Goal: Information Seeking & Learning: Learn about a topic

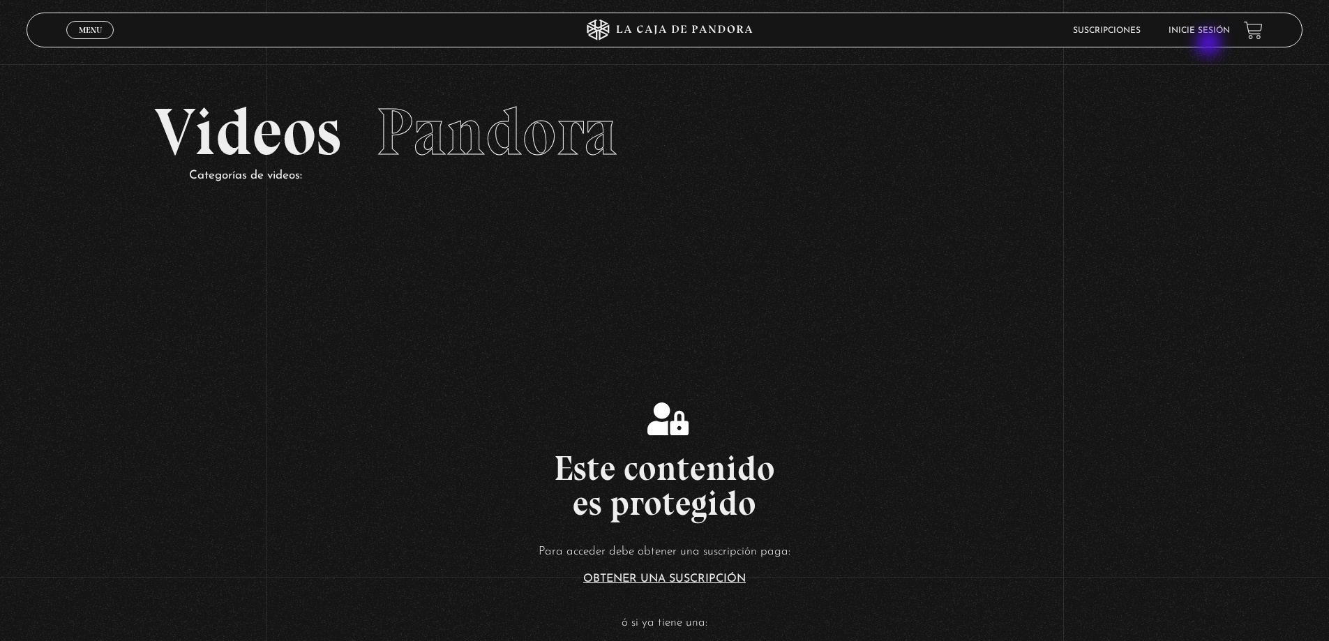
click at [1211, 40] on li "Inicie sesión" at bounding box center [1199, 31] width 61 height 22
click at [1213, 31] on link "Inicie sesión" at bounding box center [1199, 31] width 61 height 8
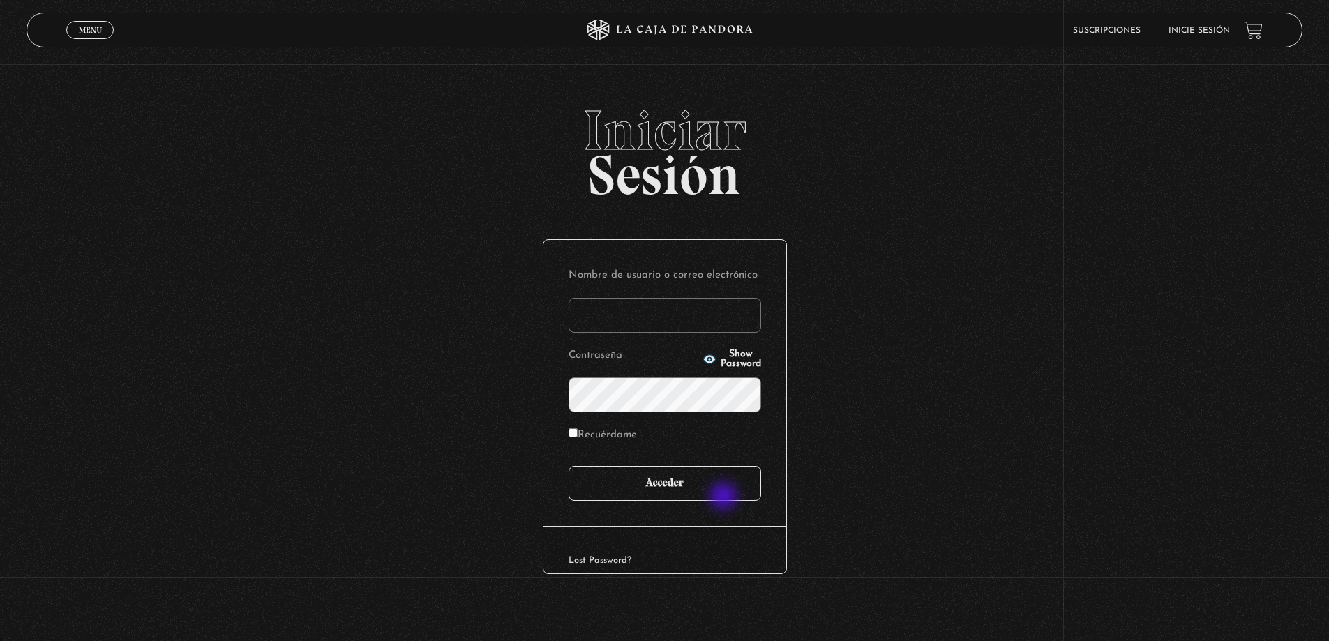
type input "mike"
click at [725, 498] on input "Acceder" at bounding box center [665, 483] width 193 height 35
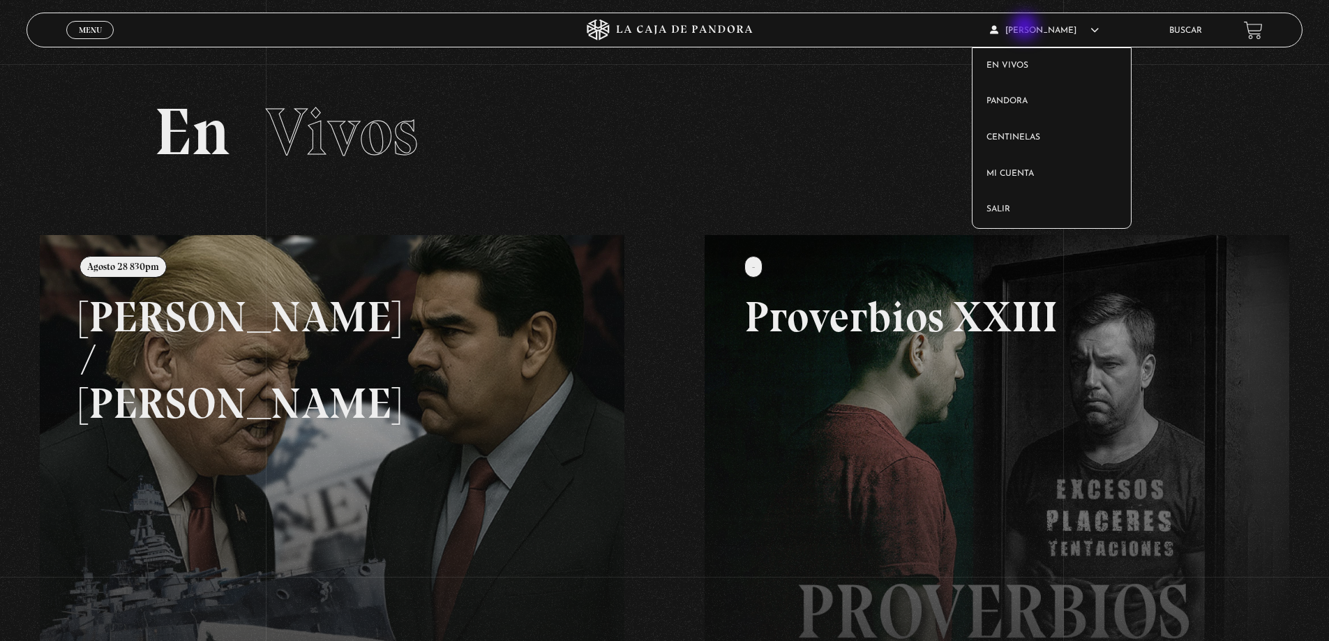
click at [1031, 24] on article "[PERSON_NAME] En vivos Pandora Centinelas Mi cuenta [PERSON_NAME]" at bounding box center [1070, 30] width 160 height 33
click at [1038, 68] on link "En vivos" at bounding box center [1052, 66] width 158 height 36
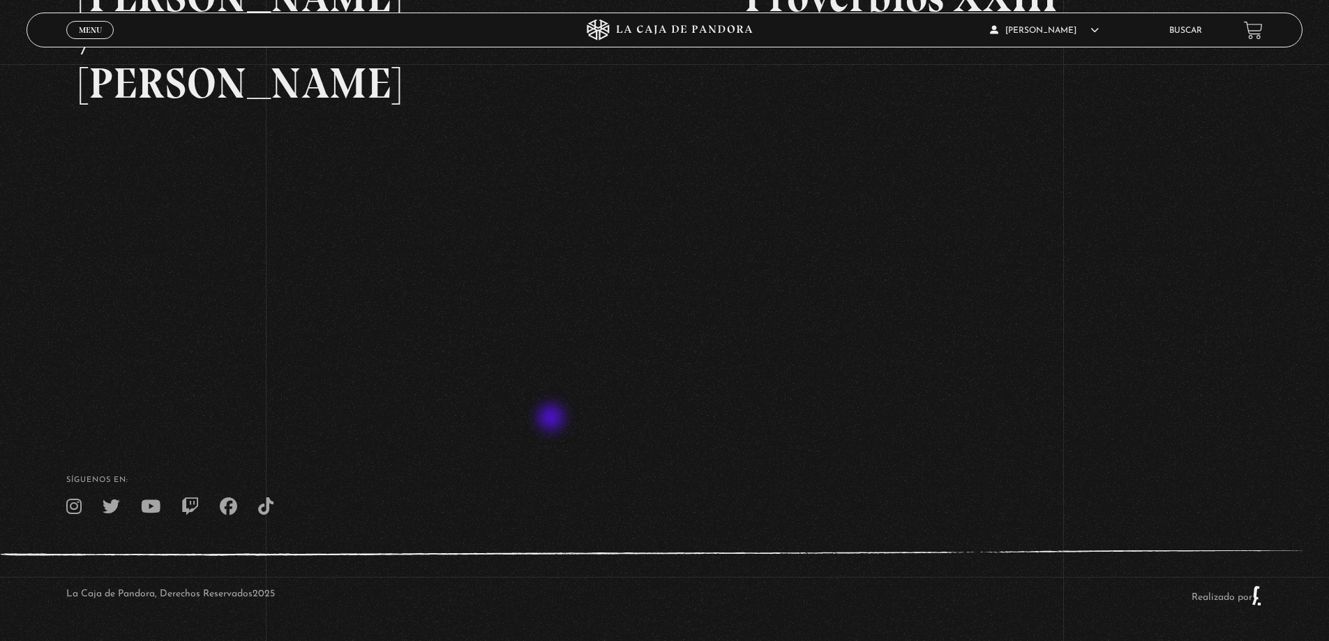
scroll to position [181, 0]
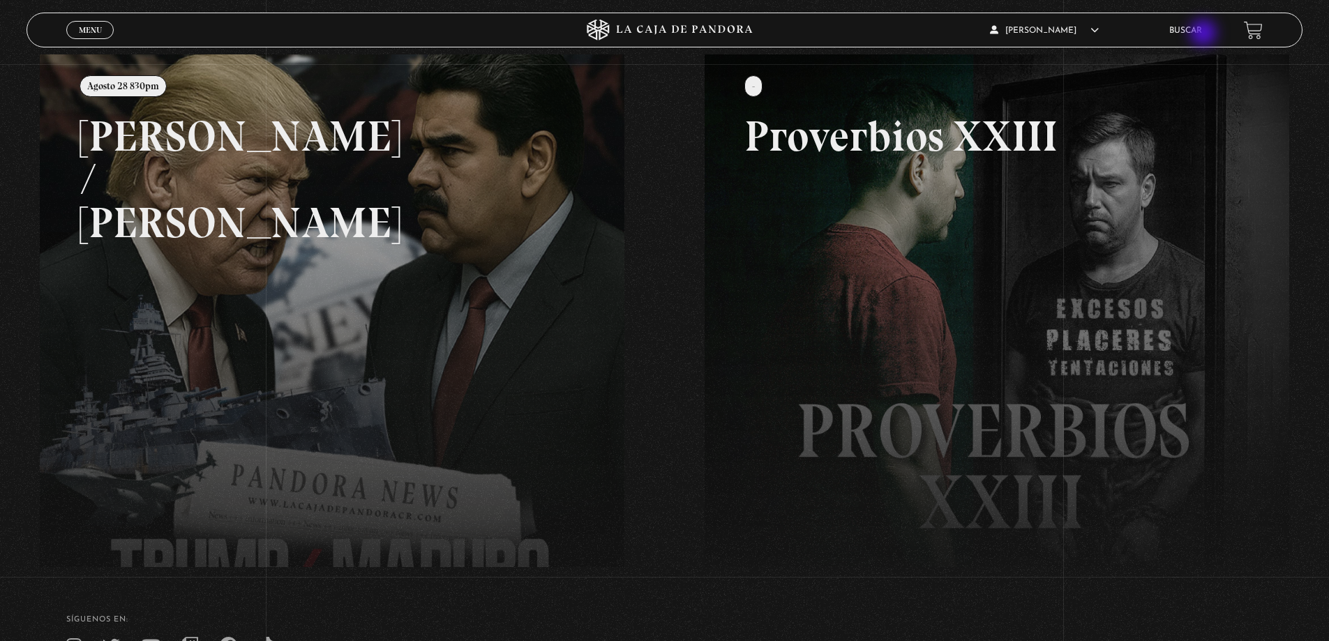
click at [1202, 34] on link "Buscar" at bounding box center [1186, 31] width 33 height 8
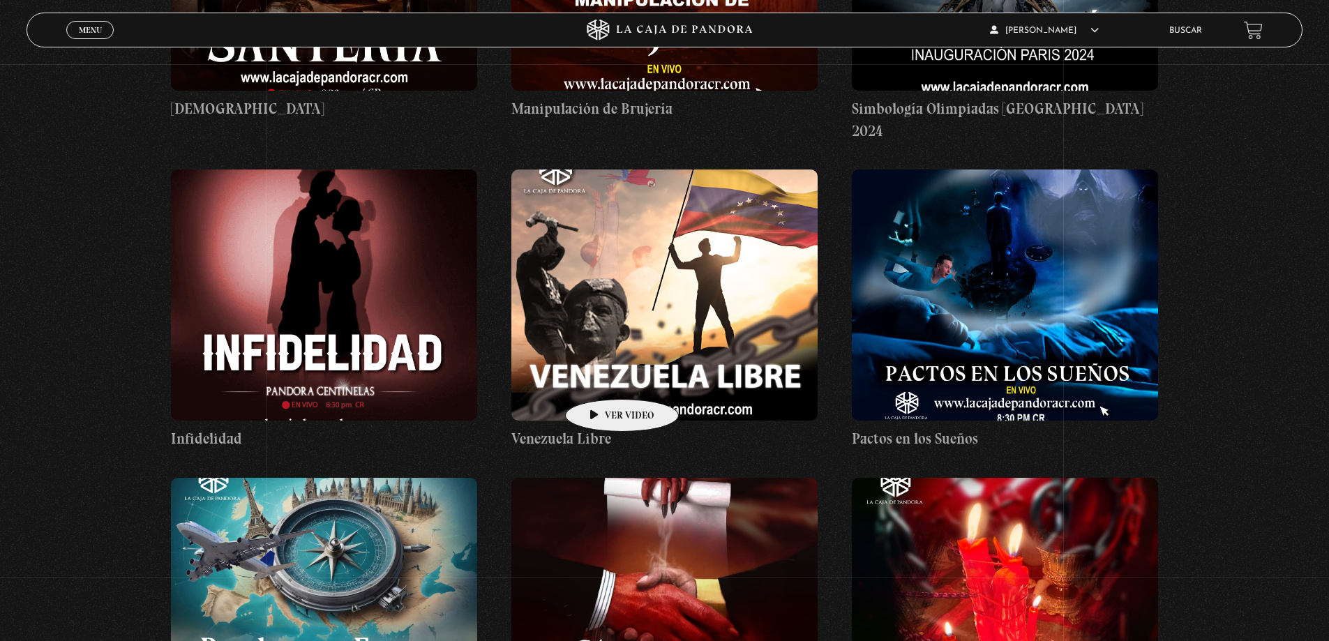
scroll to position [7746, 0]
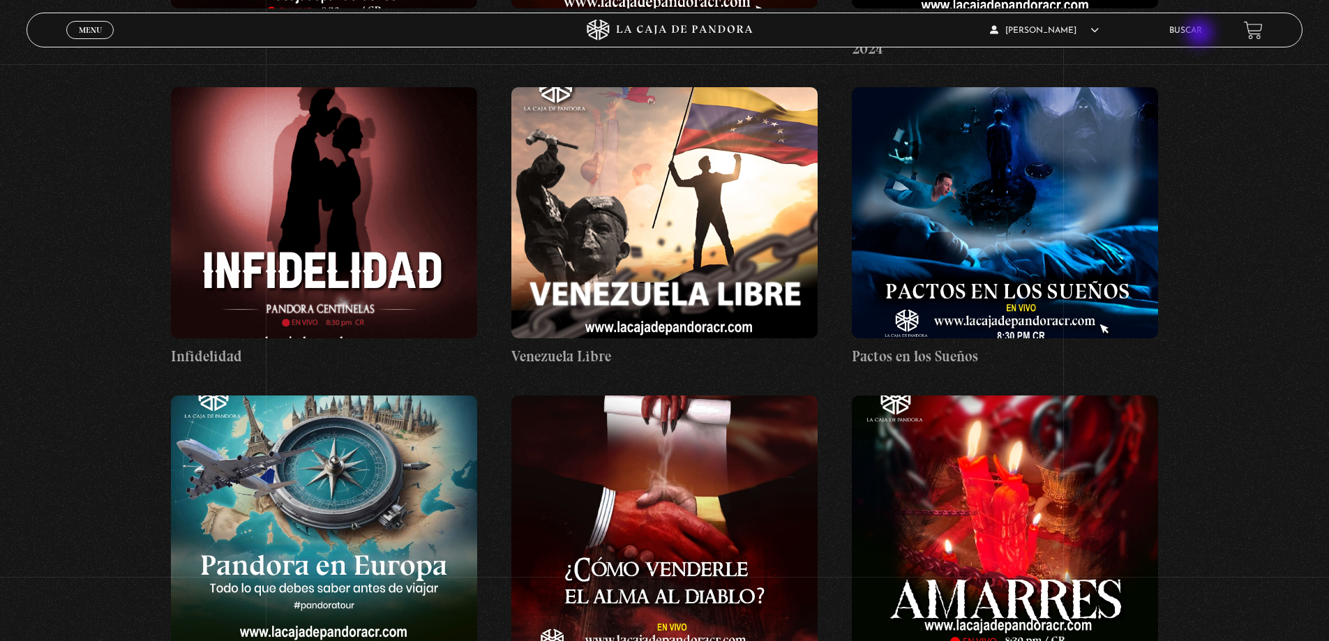
click at [1202, 34] on link "Buscar" at bounding box center [1186, 31] width 33 height 8
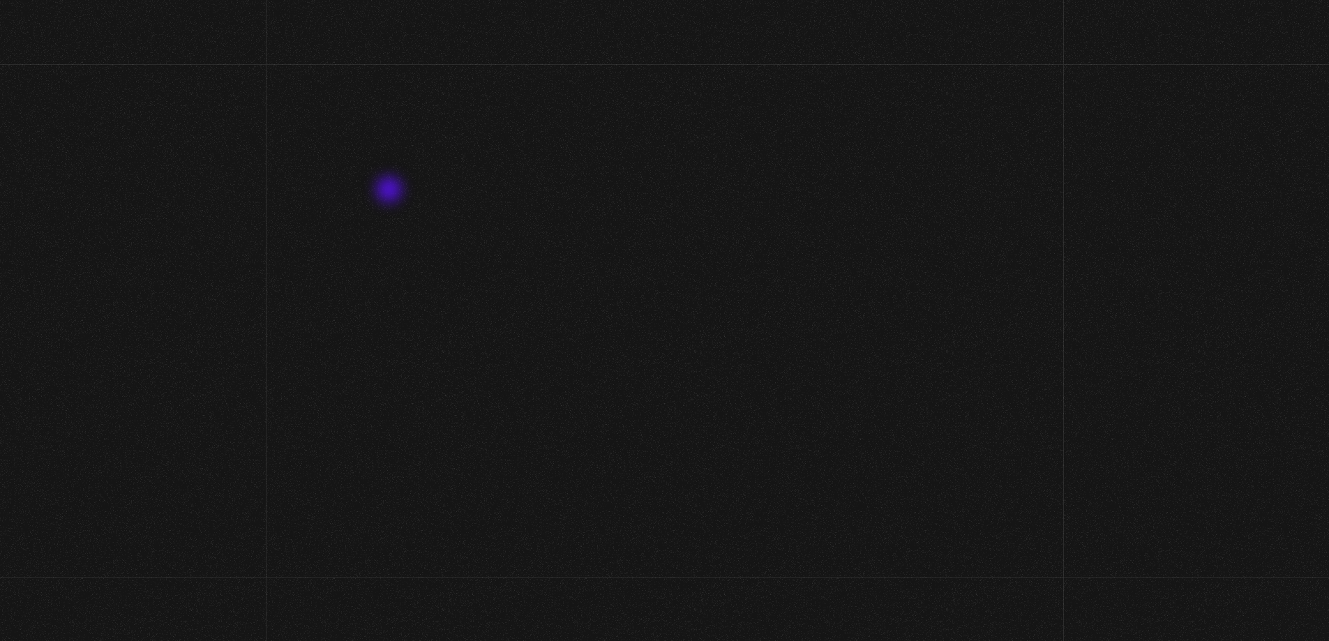
click at [396, 176] on h2 "Buscador" at bounding box center [728, 159] width 1149 height 63
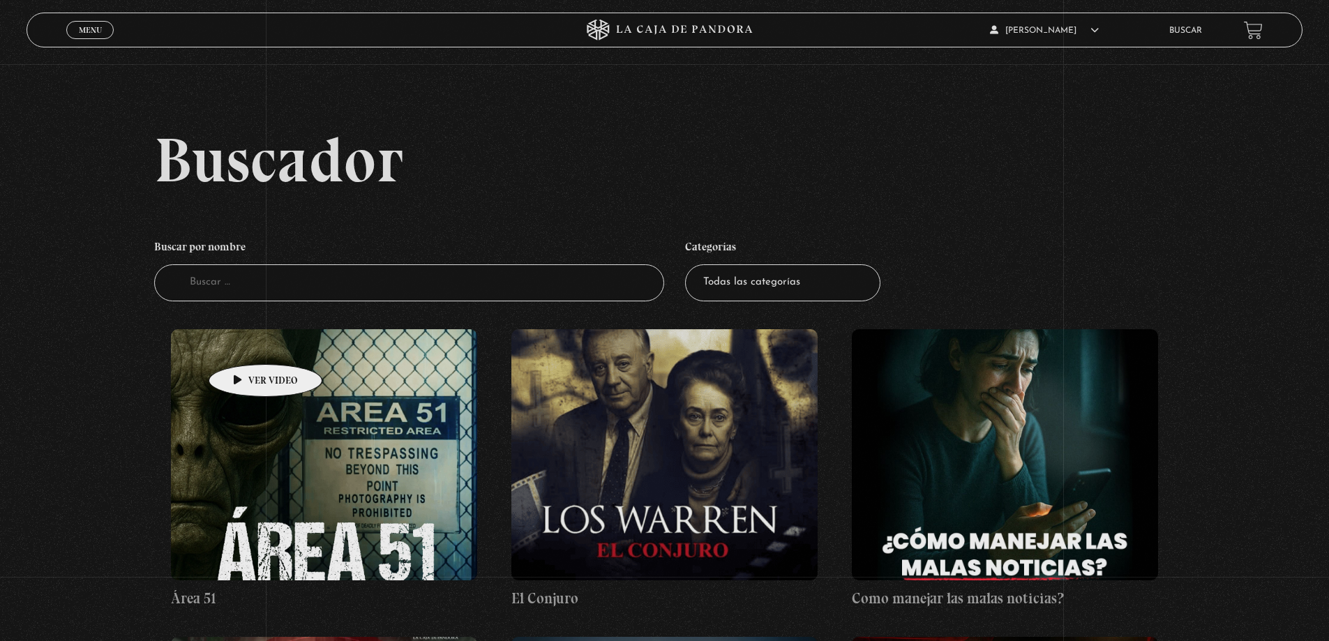
click at [241, 262] on h4 "Buscar por nombre" at bounding box center [409, 249] width 511 height 32
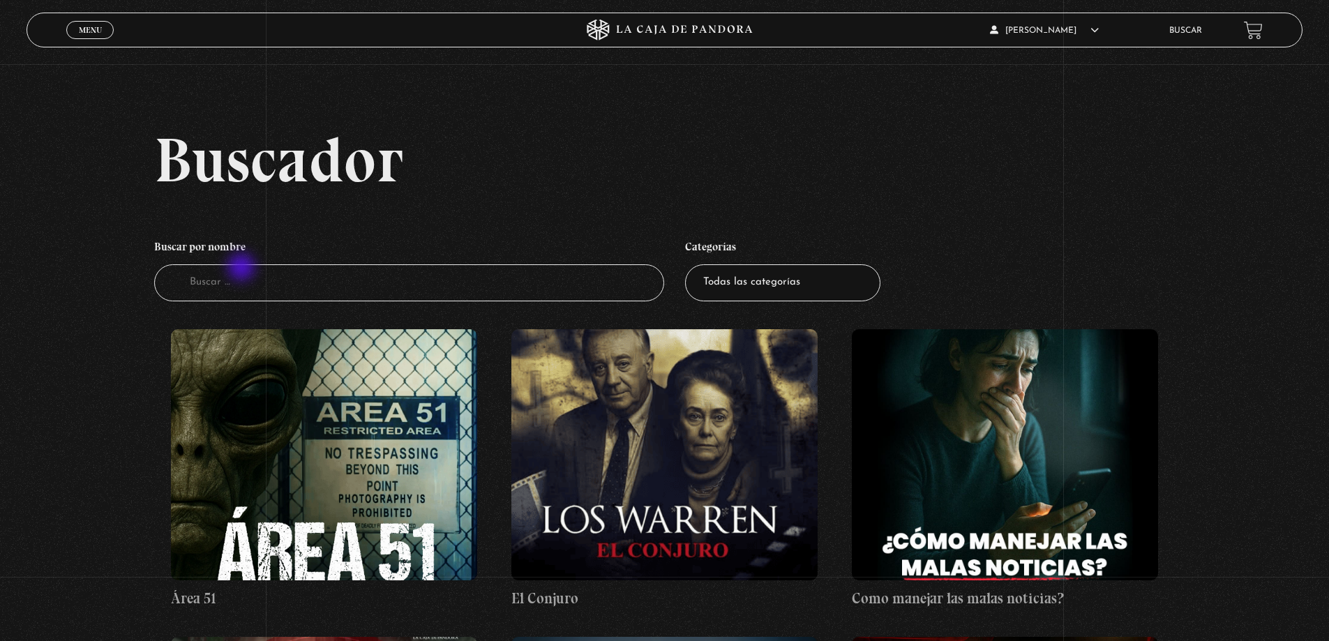
click at [243, 269] on input "Buscador" at bounding box center [409, 282] width 511 height 37
type input "Paralisis"
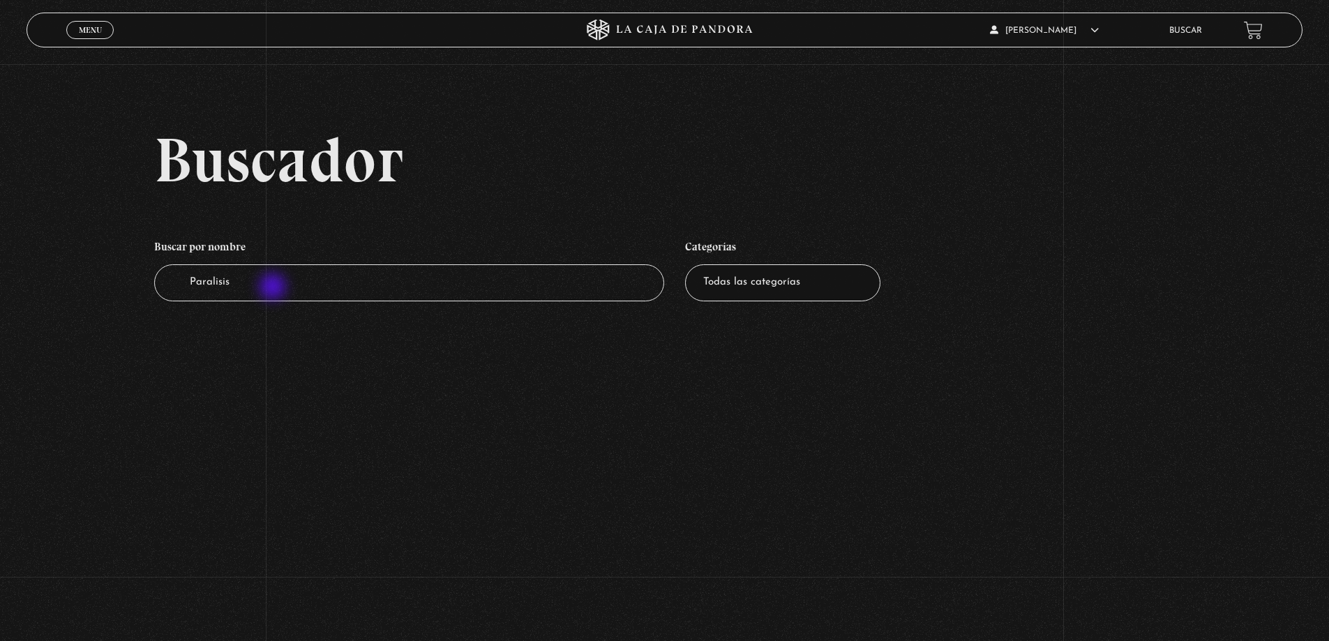
click at [268, 298] on input "Paralisis" at bounding box center [409, 282] width 511 height 37
click at [271, 299] on input "Paralisis" at bounding box center [409, 282] width 511 height 37
type input "P"
type input "sue"
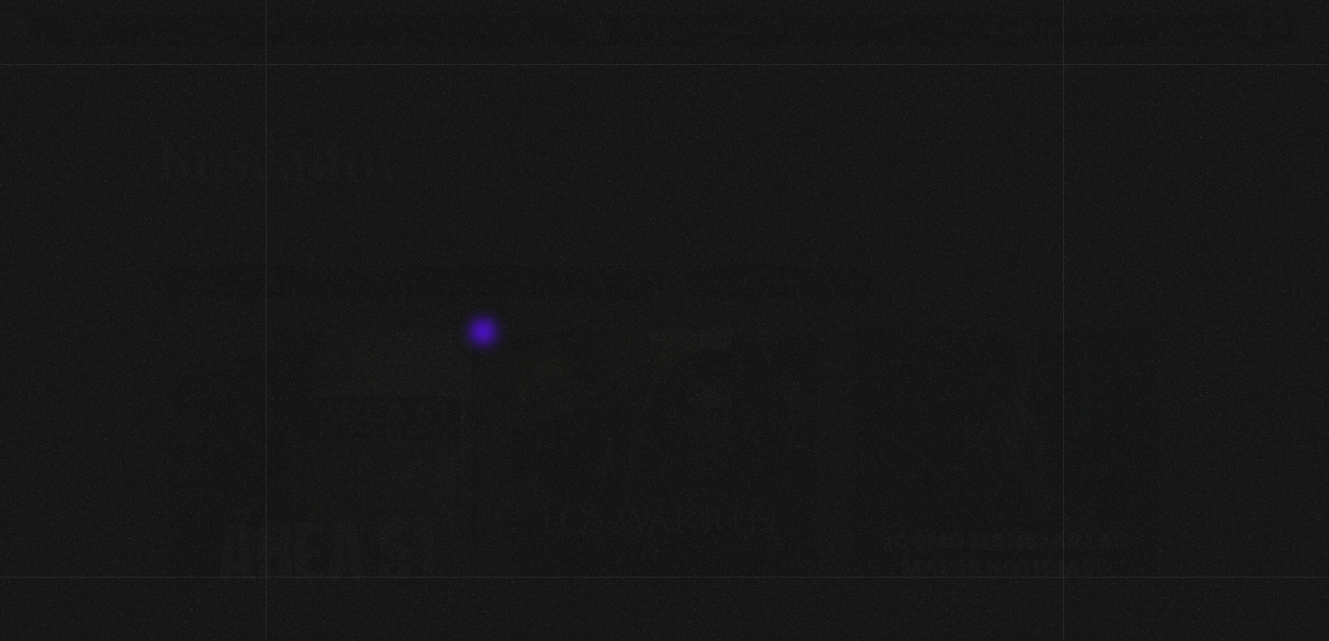
click at [477, 334] on figure at bounding box center [324, 454] width 306 height 251
click at [223, 272] on div "Volver 28 agosto, 2025 Área 51 WhatsApp Twitter Messenger Email" at bounding box center [664, 371] width 1329 height 615
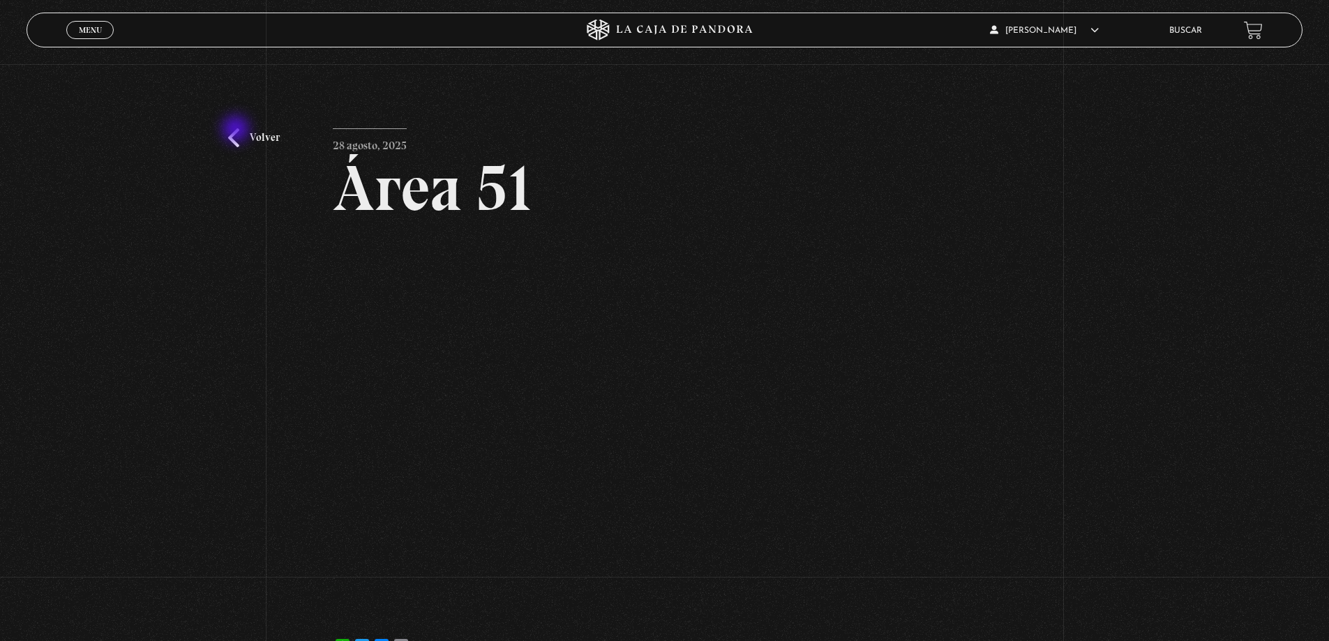
click at [237, 130] on link "Volver" at bounding box center [254, 137] width 52 height 19
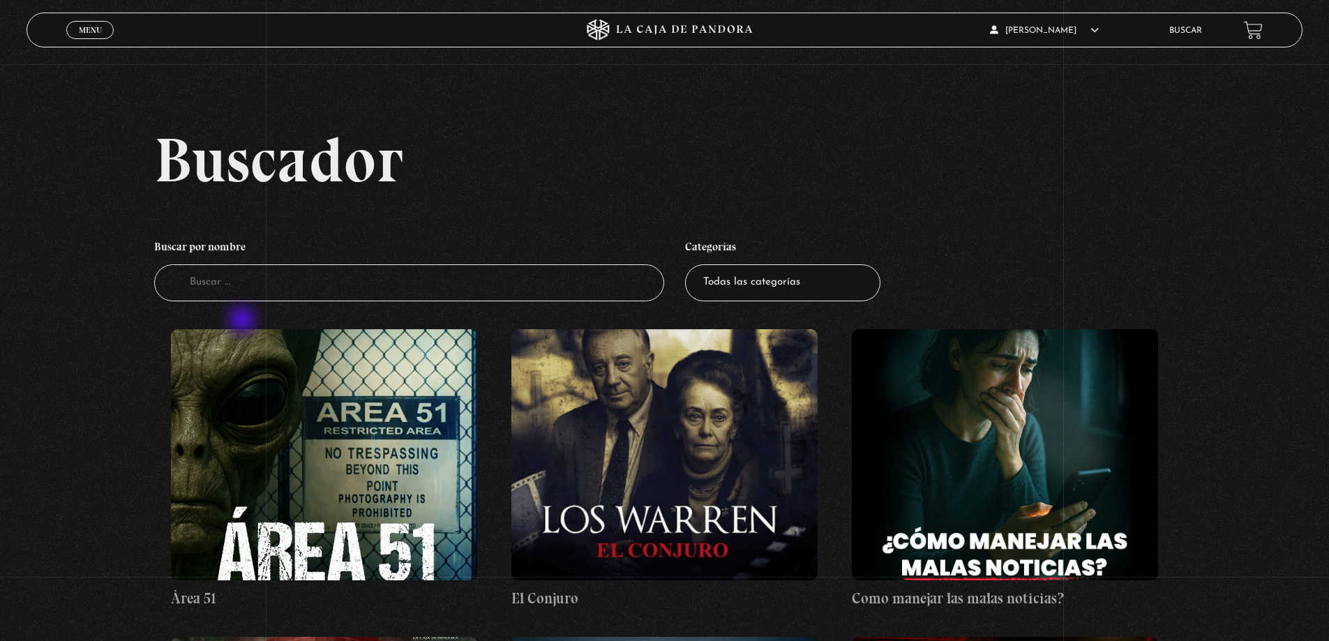
click at [218, 292] on input "Buscador" at bounding box center [409, 282] width 511 height 37
type input "Sueños"
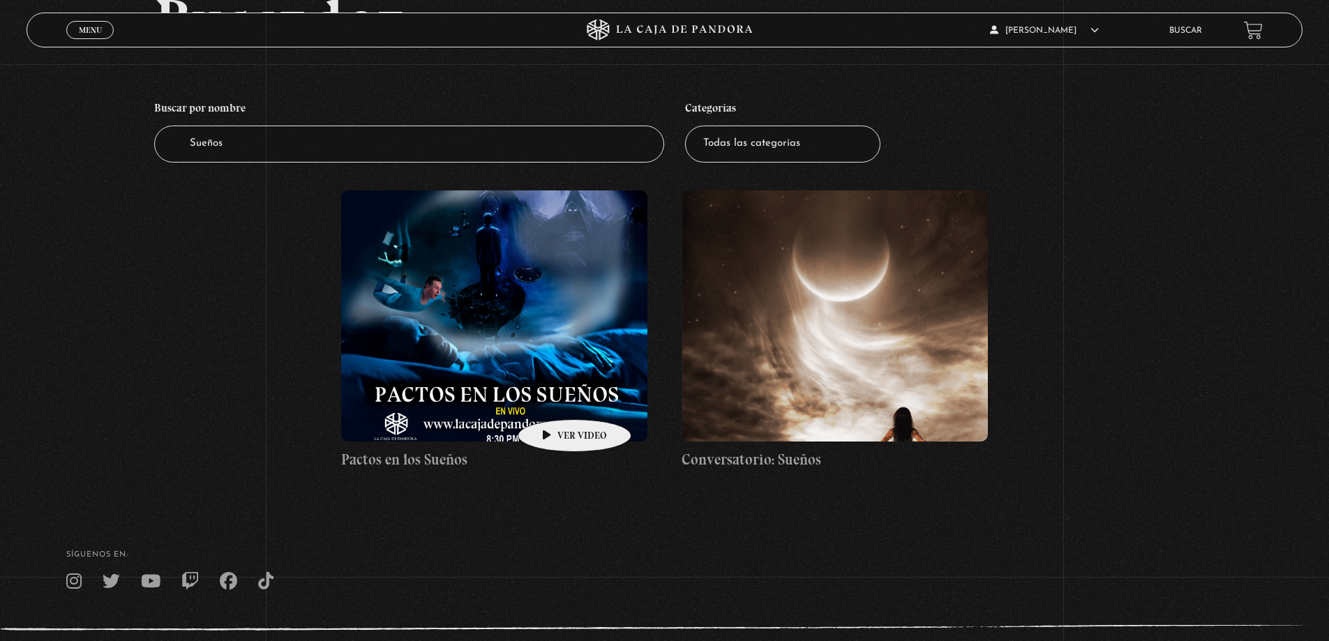
scroll to position [140, 0]
click at [1197, 30] on link "Buscar" at bounding box center [1186, 31] width 33 height 8
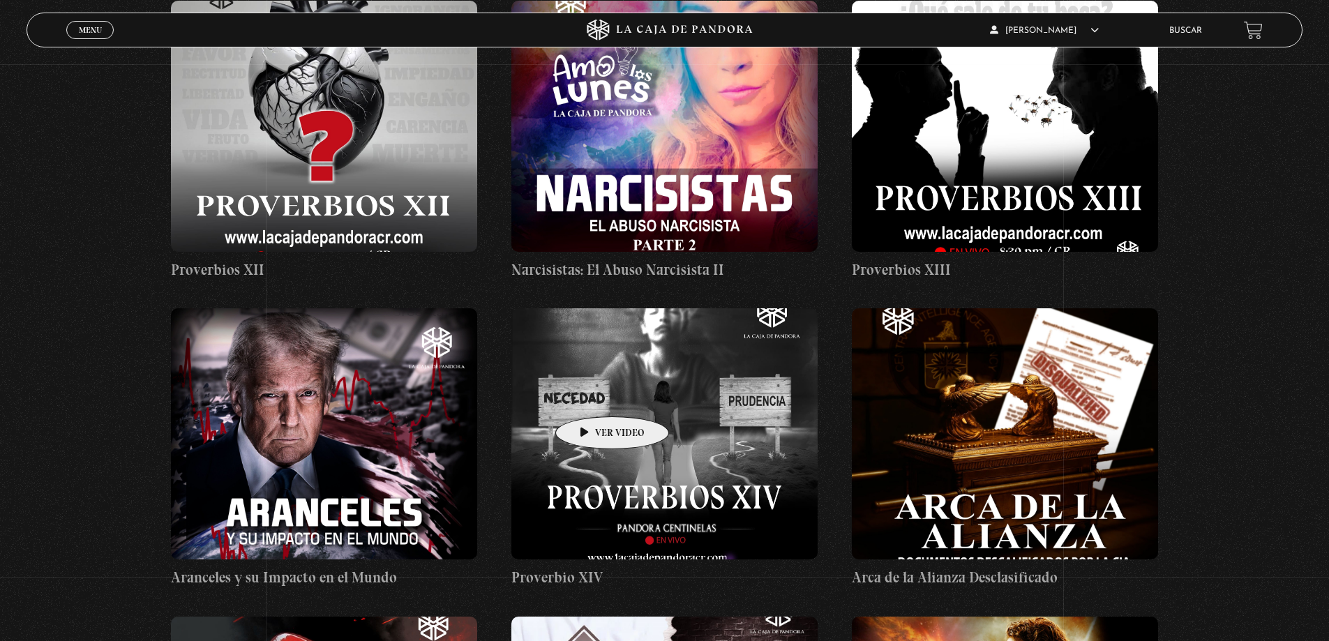
scroll to position [3001, 0]
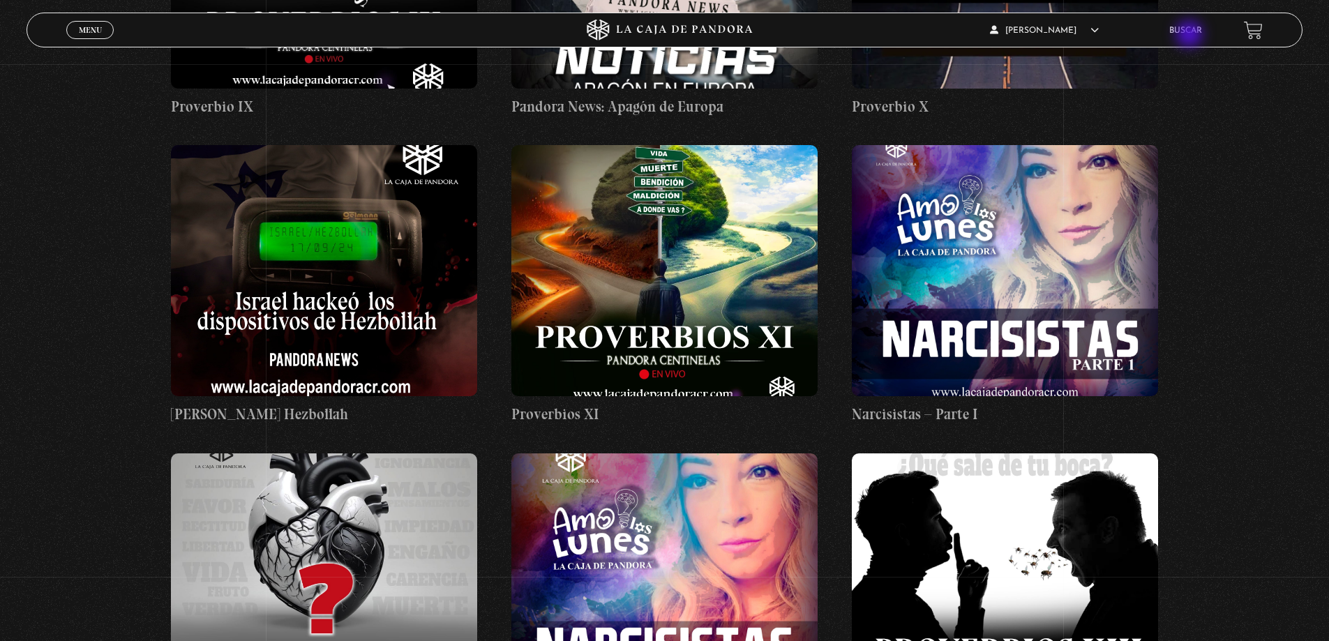
click at [1191, 36] on li "Buscar" at bounding box center [1186, 31] width 33 height 22
click at [1191, 37] on li "Buscar" at bounding box center [1186, 31] width 33 height 22
click at [1191, 32] on link "Buscar" at bounding box center [1186, 31] width 33 height 8
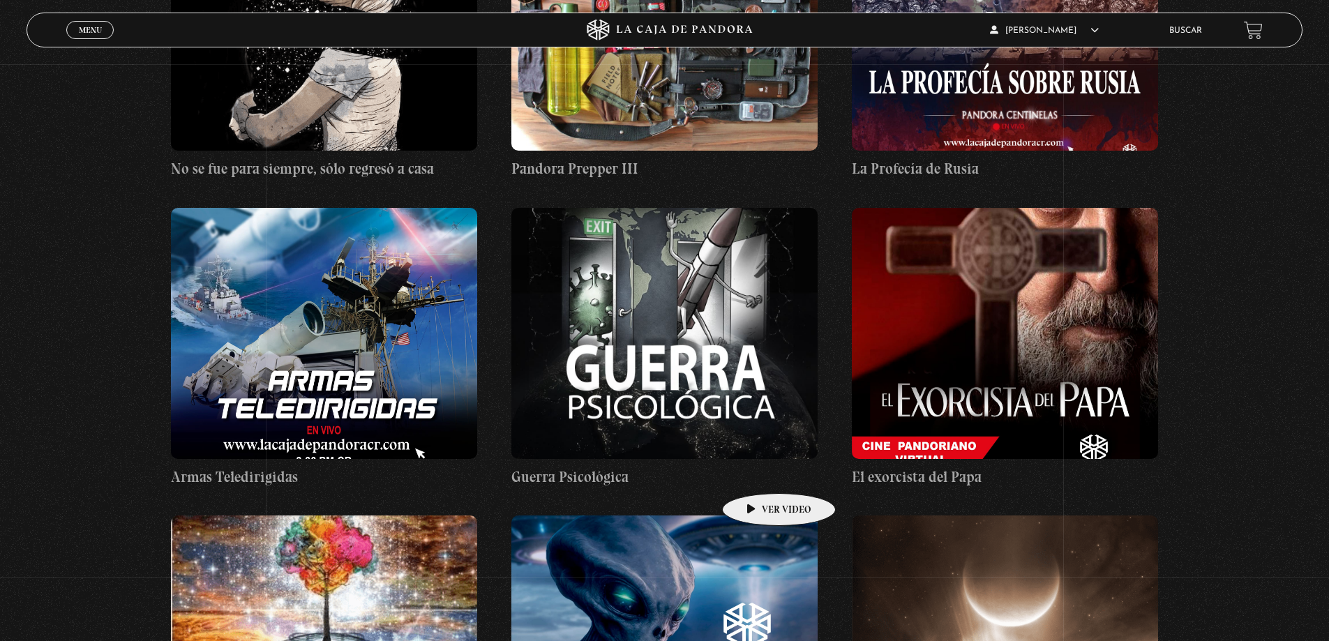
scroll to position [14445, 0]
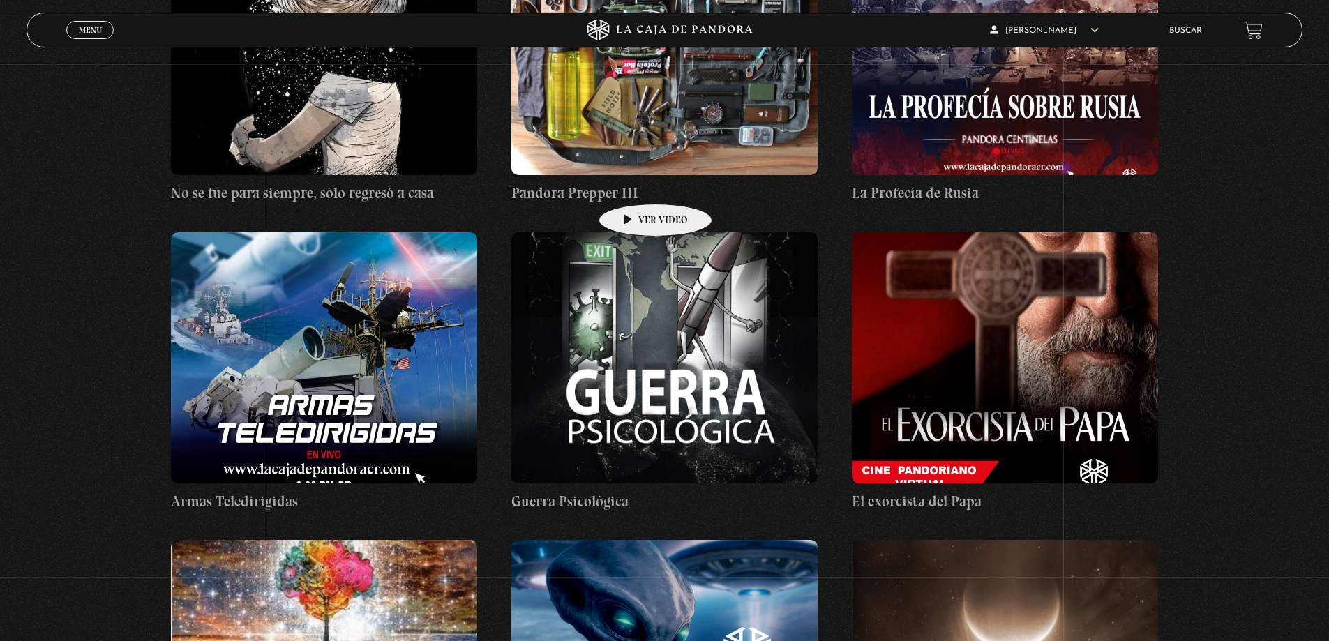
click at [634, 232] on figure at bounding box center [664, 357] width 306 height 251
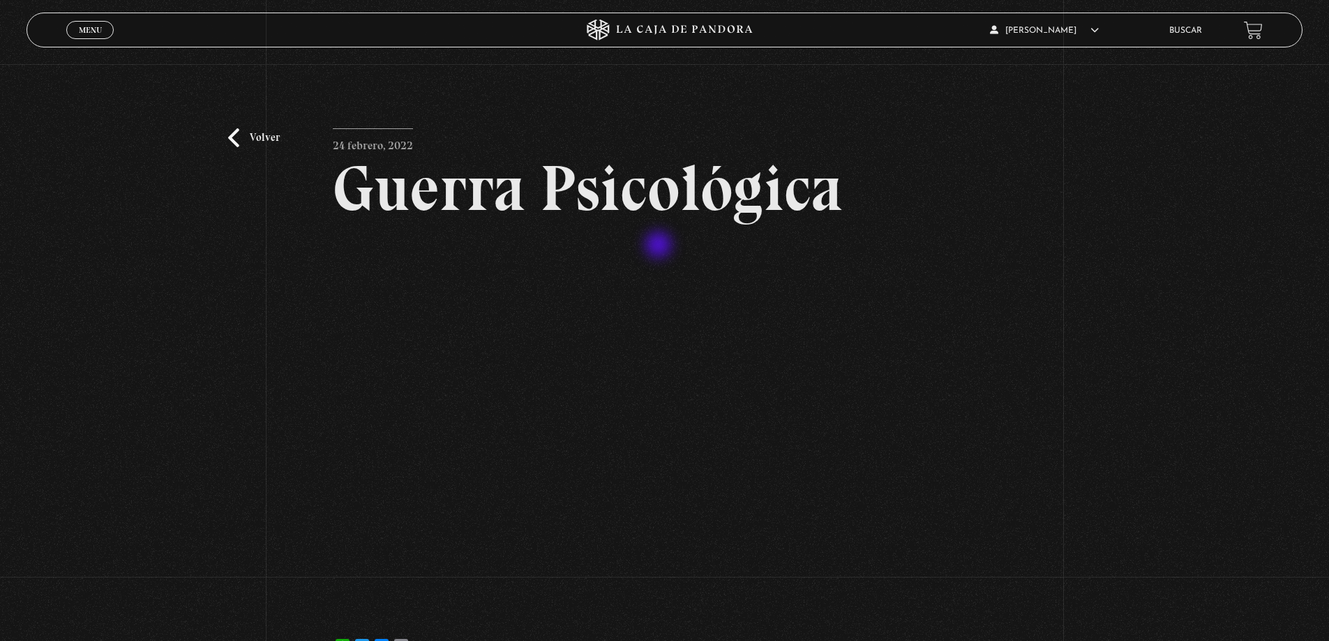
scroll to position [70, 0]
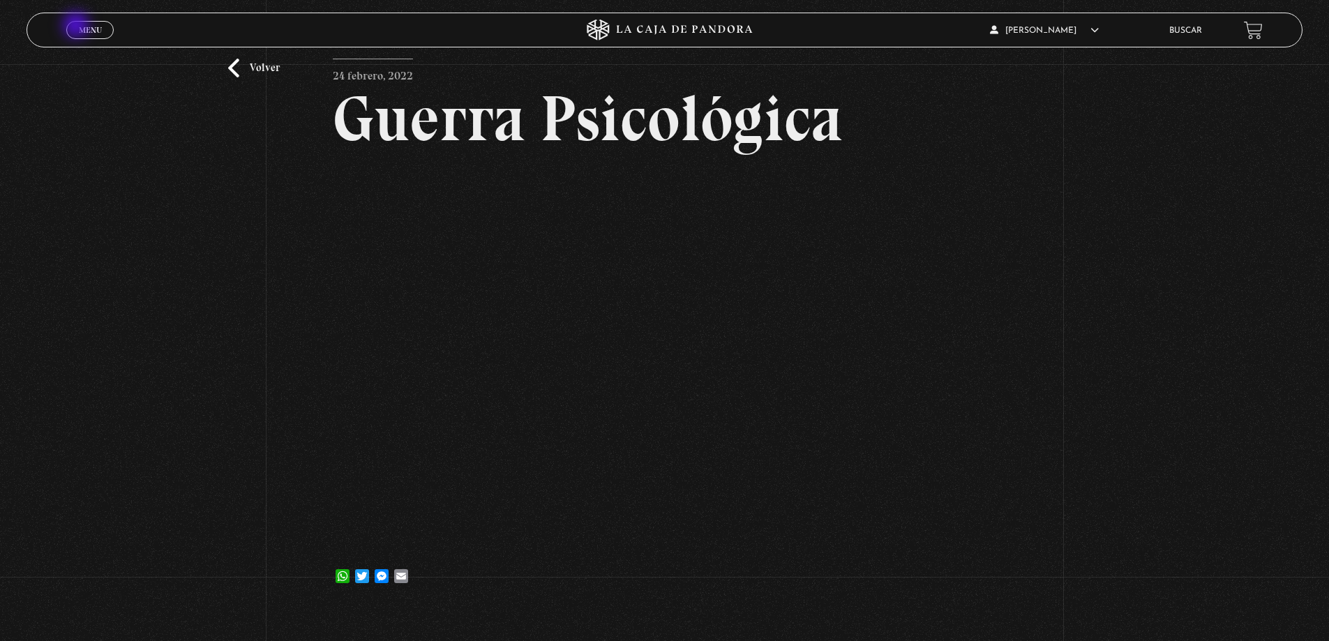
click at [77, 27] on link "Menu Cerrar" at bounding box center [89, 30] width 47 height 18
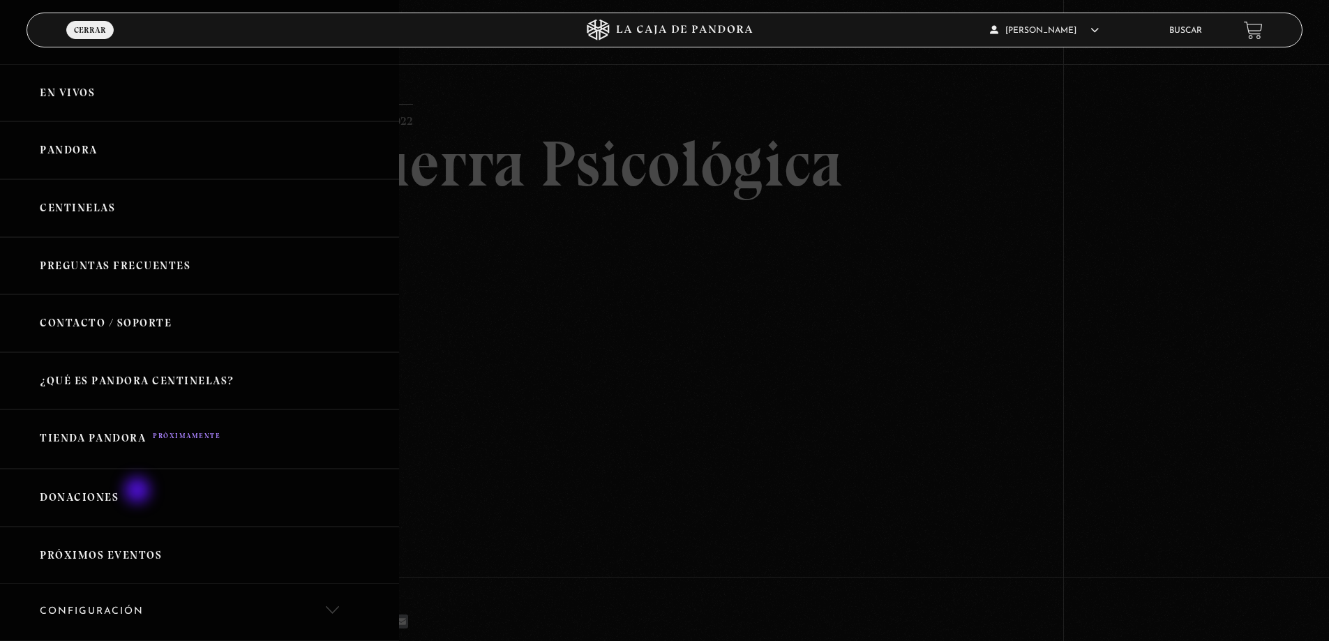
scroll to position [0, 0]
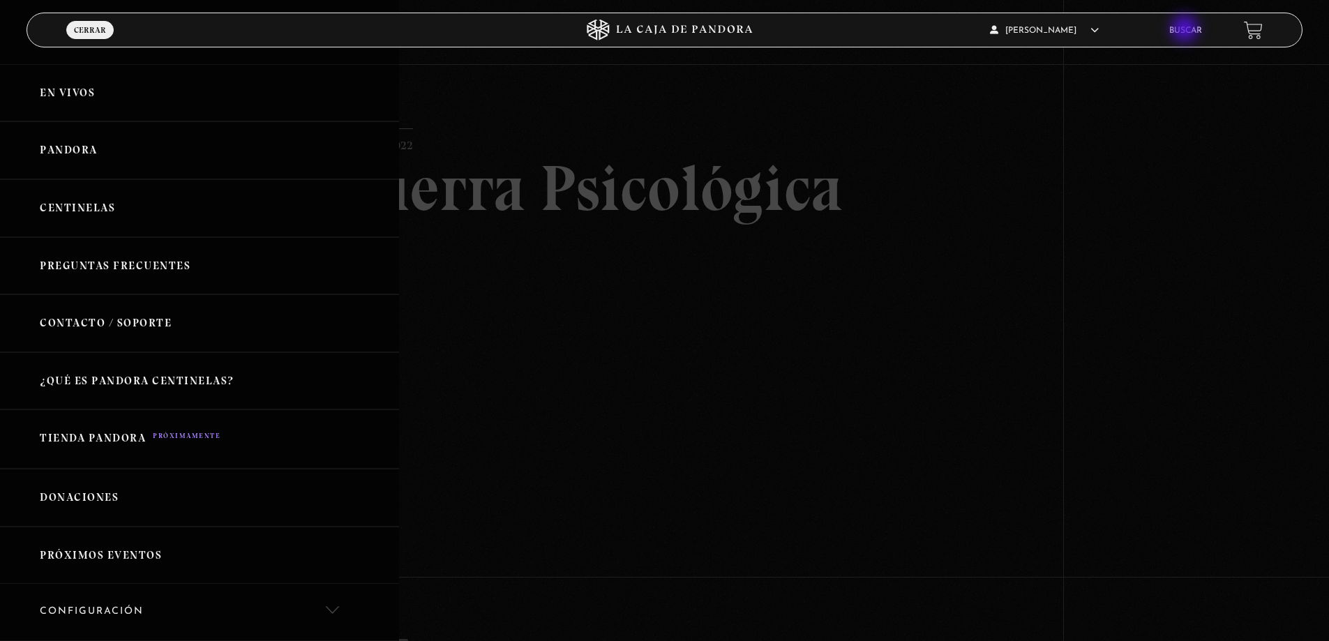
click at [1187, 29] on link "Buscar" at bounding box center [1186, 31] width 33 height 8
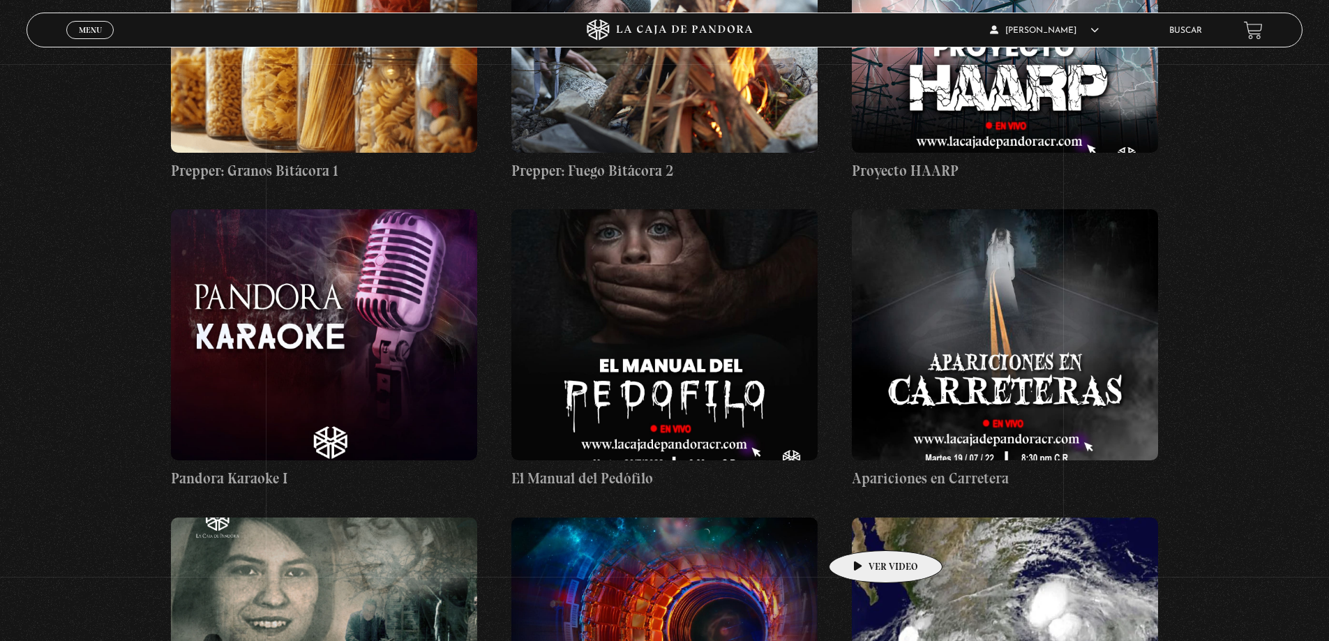
scroll to position [24703, 0]
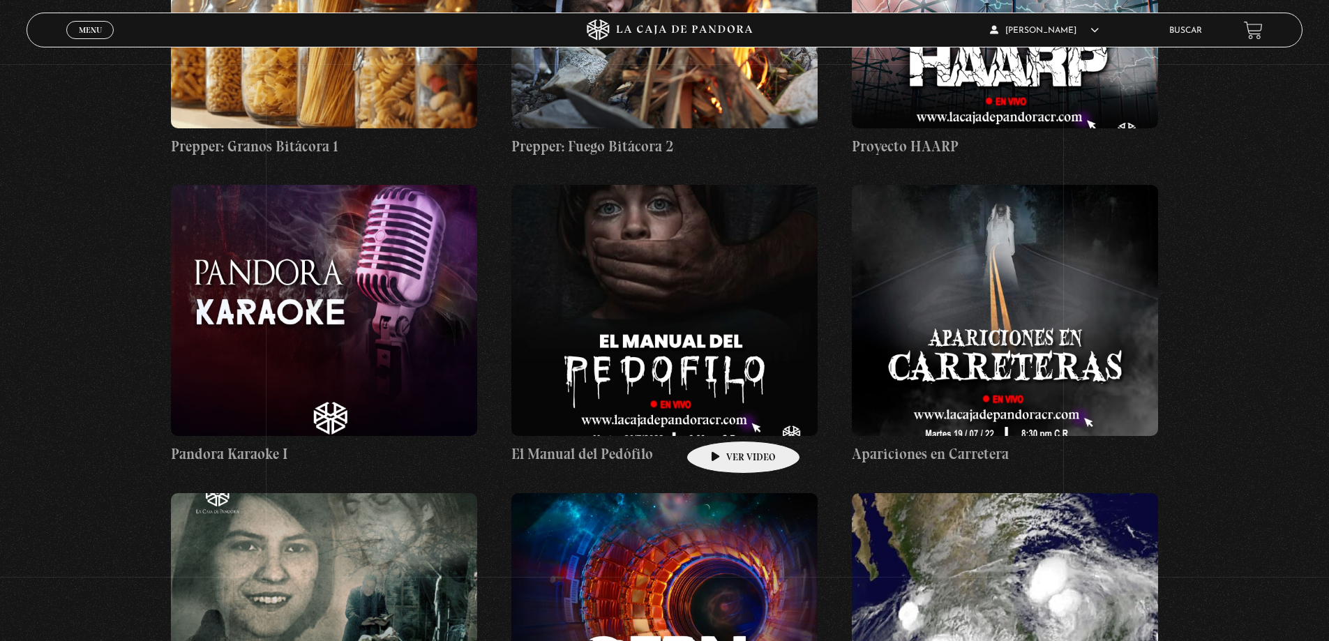
click at [722, 493] on figure at bounding box center [664, 618] width 306 height 251
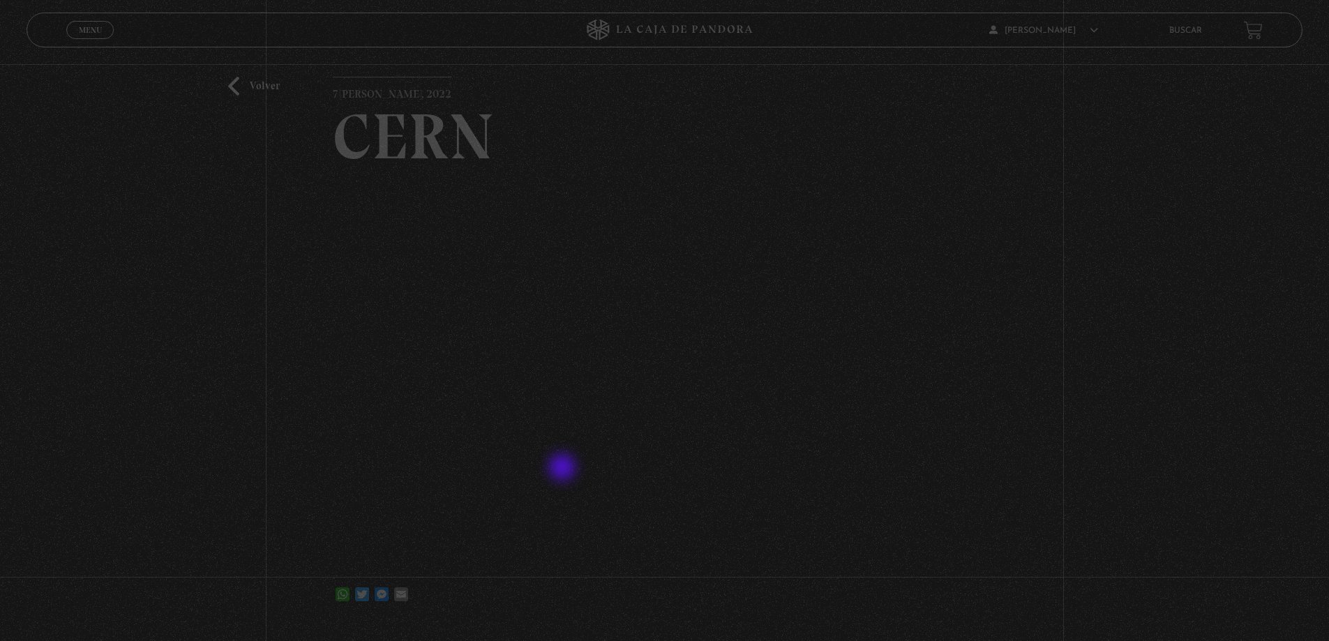
scroll to position [140, 0]
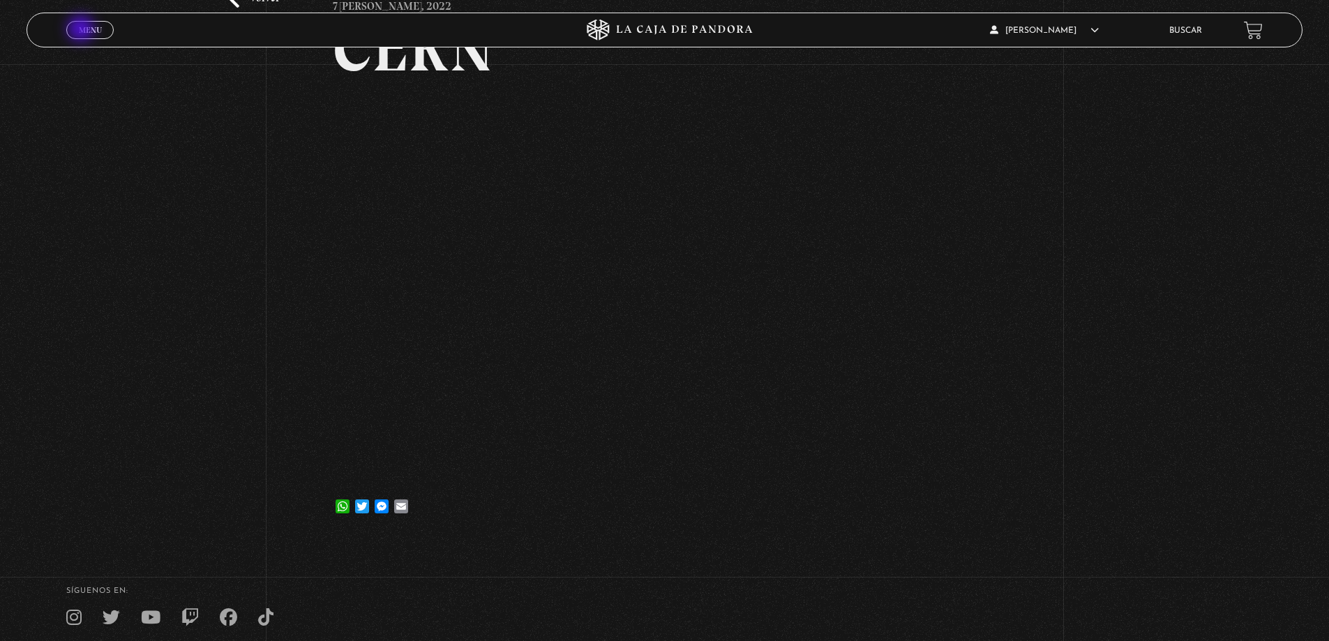
click at [82, 30] on span "Menu" at bounding box center [90, 30] width 23 height 8
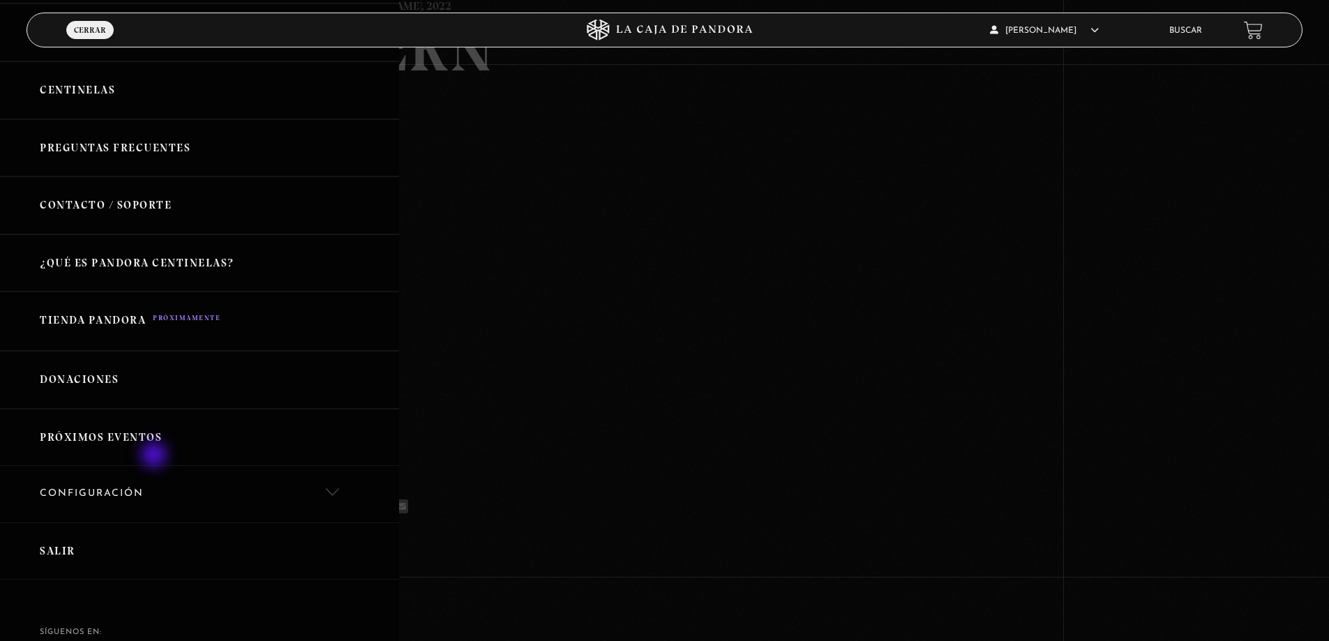
scroll to position [211, 0]
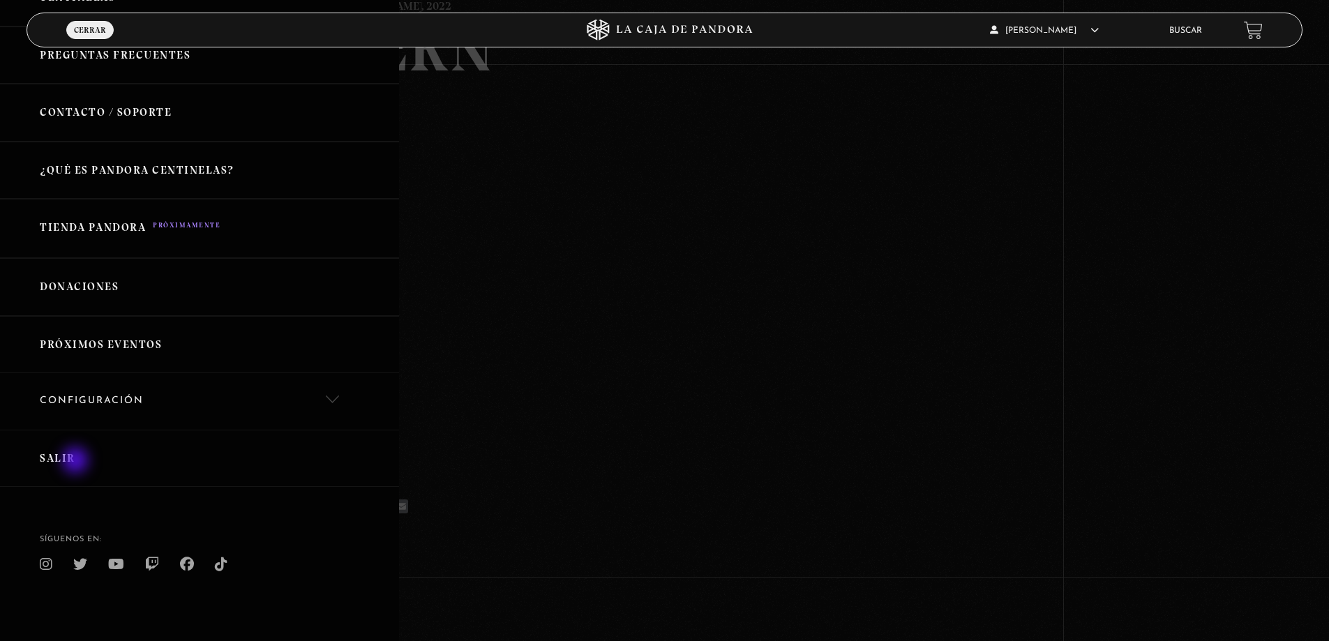
click at [77, 462] on link "Salir" at bounding box center [199, 459] width 399 height 58
